Goal: Task Accomplishment & Management: Use online tool/utility

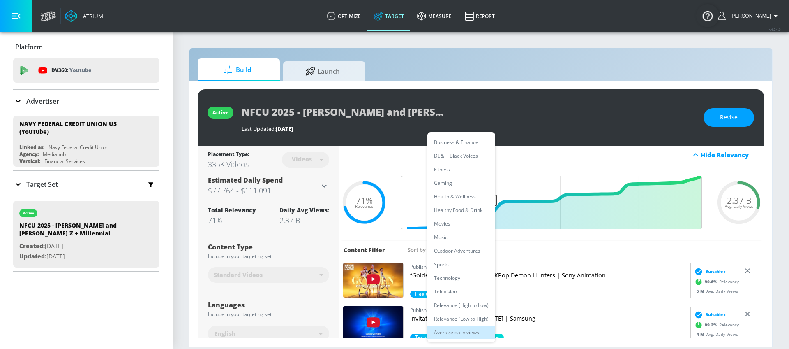
click at [378, 158] on div at bounding box center [394, 174] width 789 height 349
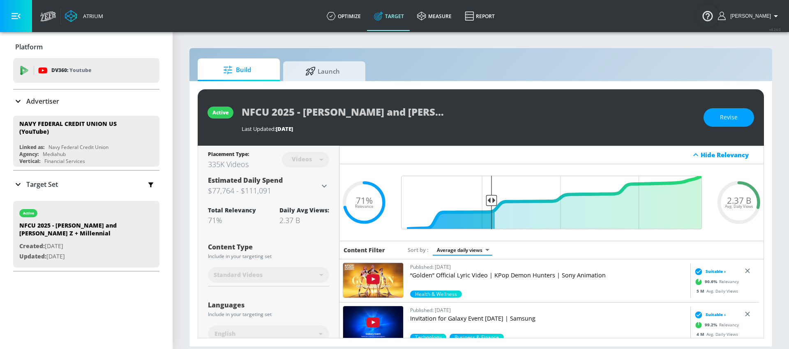
click at [470, 252] on body "Atrium optimize Target measure Report optimize Target measure Report v 4.24.0 K…" at bounding box center [394, 174] width 789 height 349
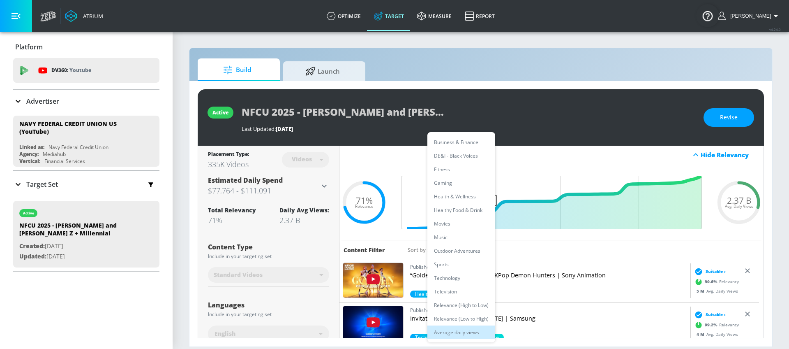
click at [527, 257] on div at bounding box center [394, 174] width 789 height 349
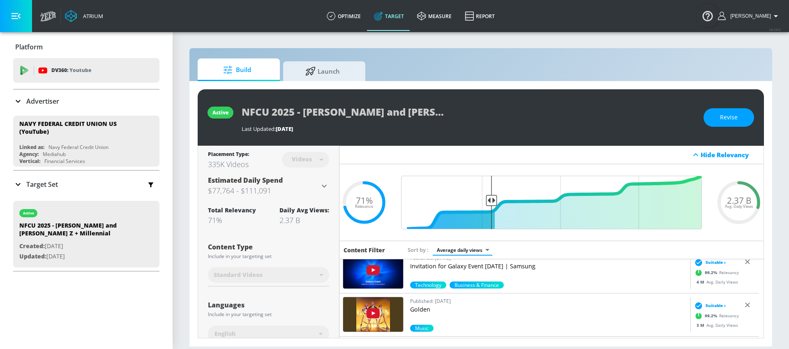
scroll to position [65, 0]
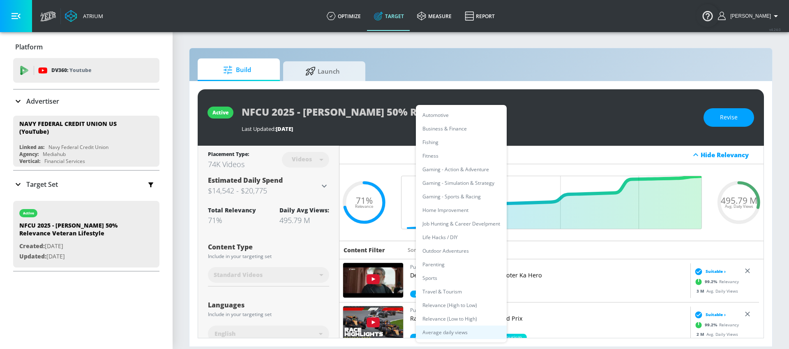
click at [463, 250] on body "Atrium optimize Target measure Report optimize Target measure Report v 4.24.0 K…" at bounding box center [394, 174] width 789 height 349
click at [452, 272] on li "Sports" at bounding box center [461, 278] width 91 height 14
type input "94dd731d-856f-4359-9be3-86aab483409c"
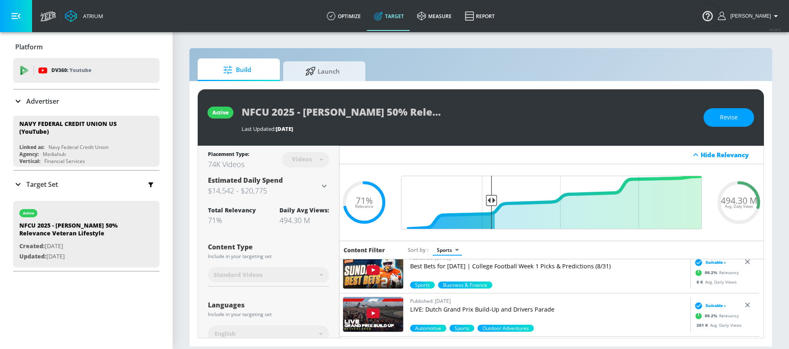
scroll to position [1175, 0]
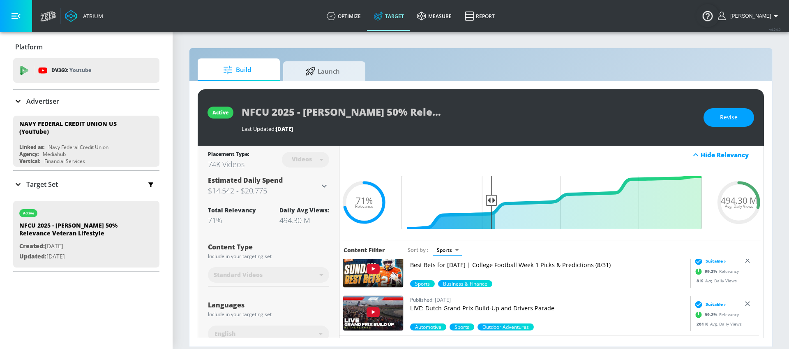
click at [388, 308] on img at bounding box center [373, 312] width 60 height 35
